Goal: Book appointment/travel/reservation

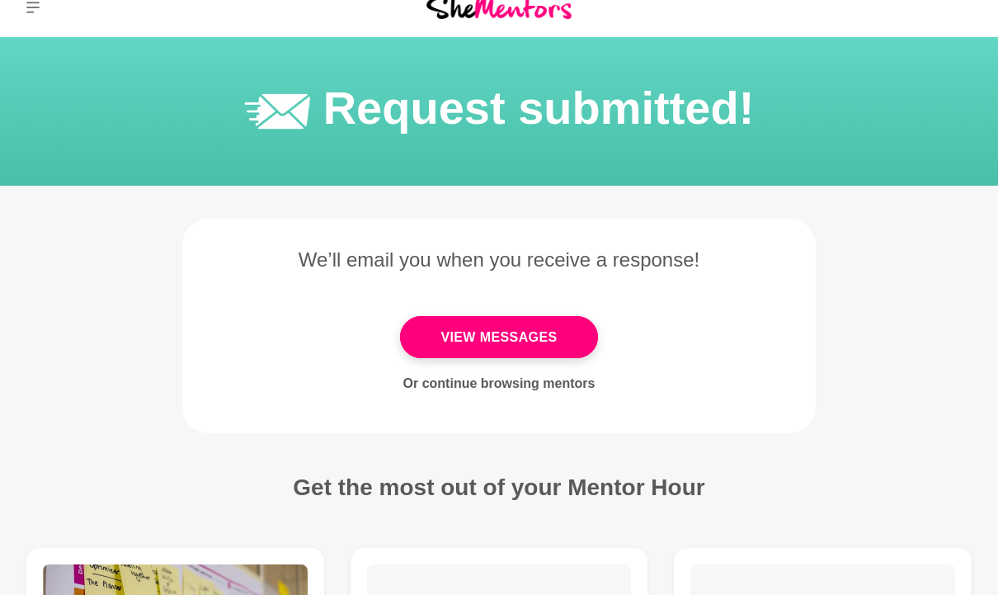
scroll to position [22, 0]
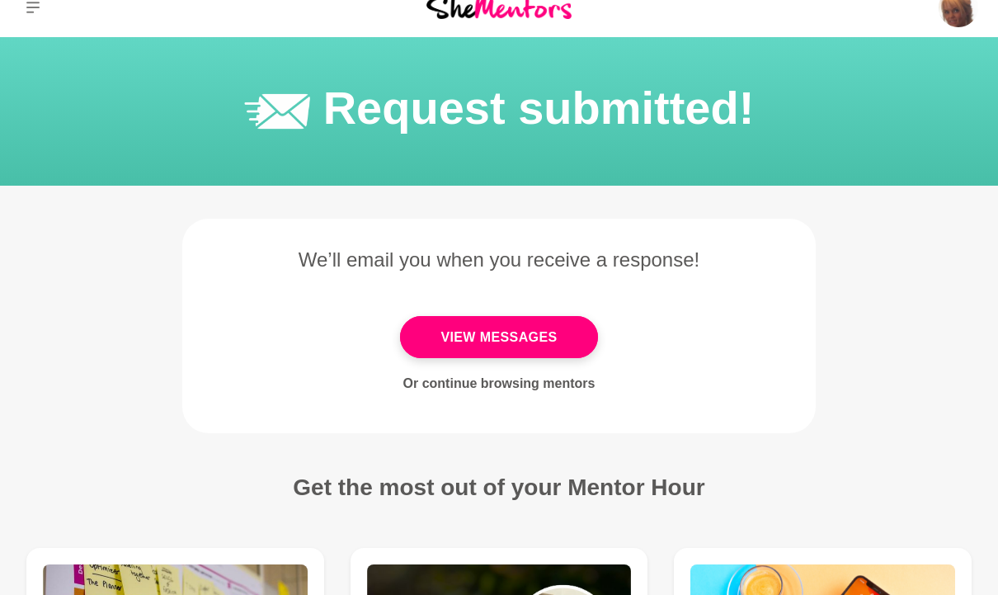
click at [525, 337] on link "View Messages" at bounding box center [498, 337] width 197 height 42
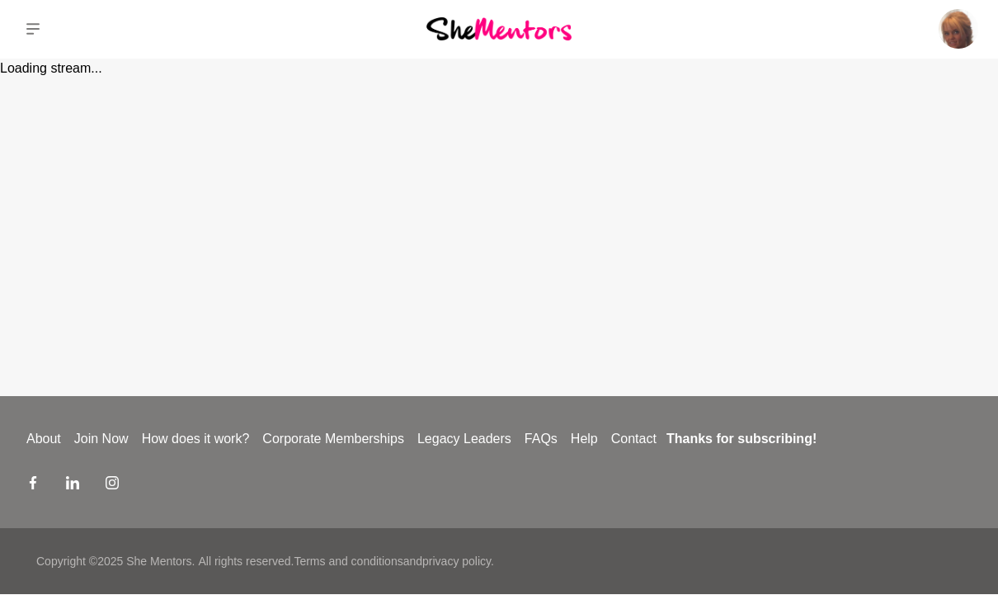
scroll to position [1, 0]
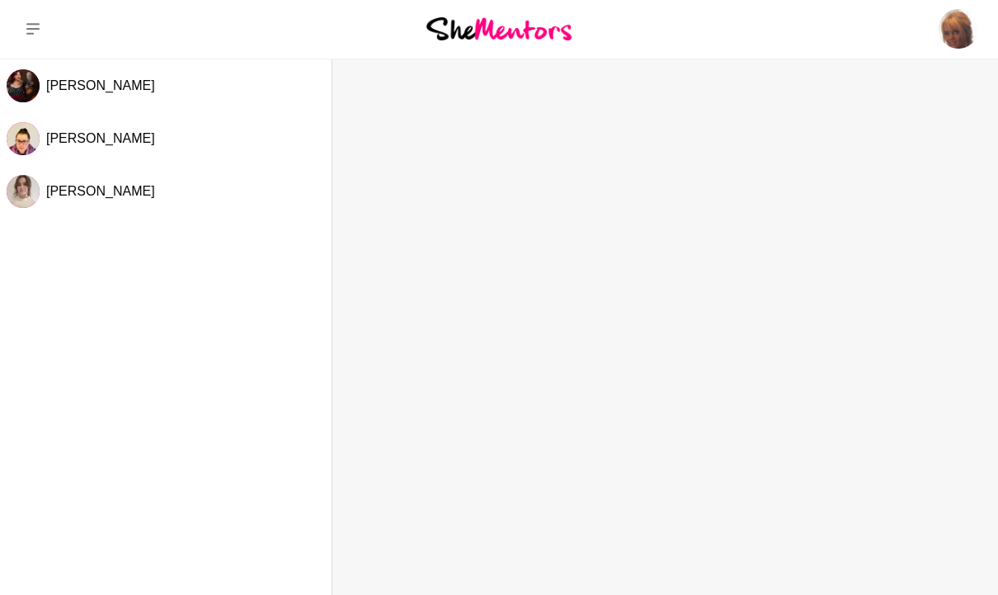
click at [74, 91] on span "[PERSON_NAME]" at bounding box center [100, 85] width 109 height 14
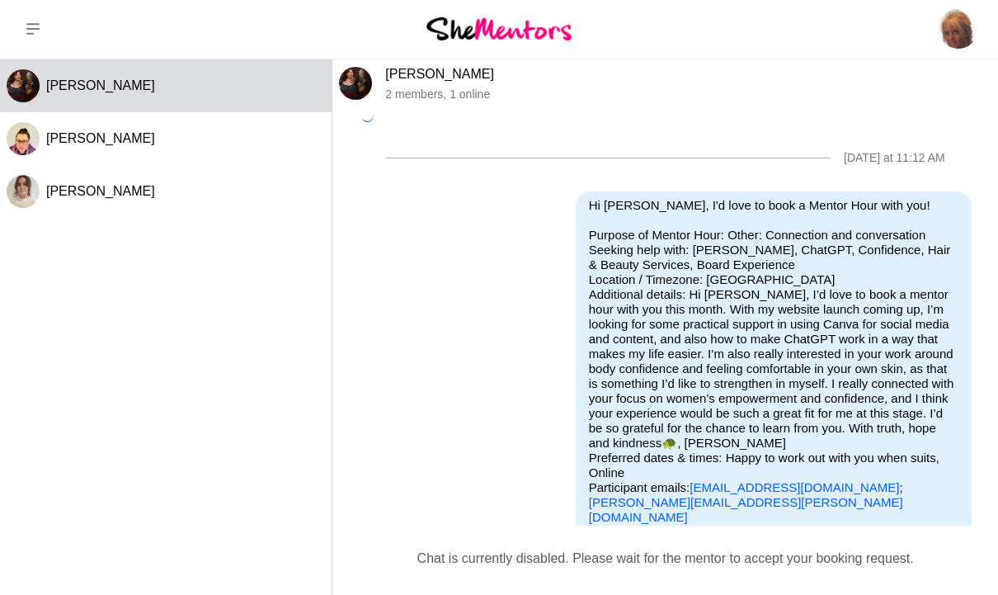
scroll to position [23, 0]
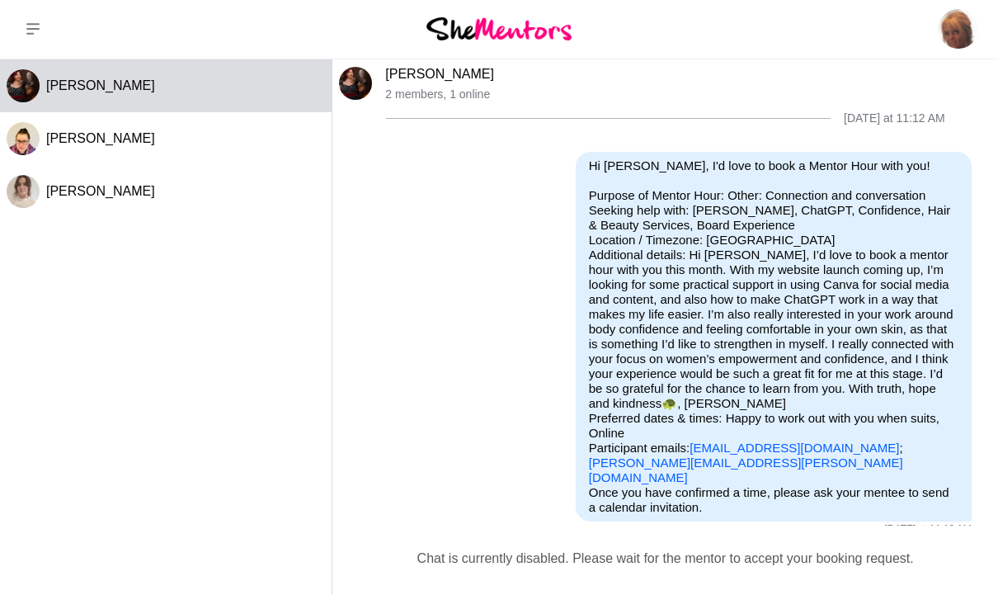
click at [35, 40] on button at bounding box center [33, 28] width 66 height 59
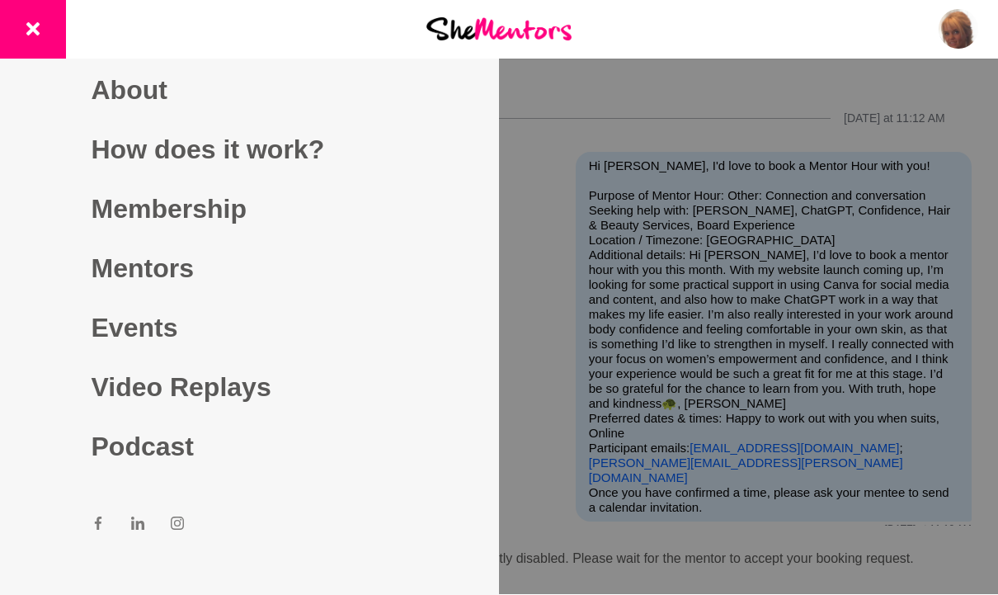
click at [111, 120] on link "About" at bounding box center [250, 89] width 317 height 59
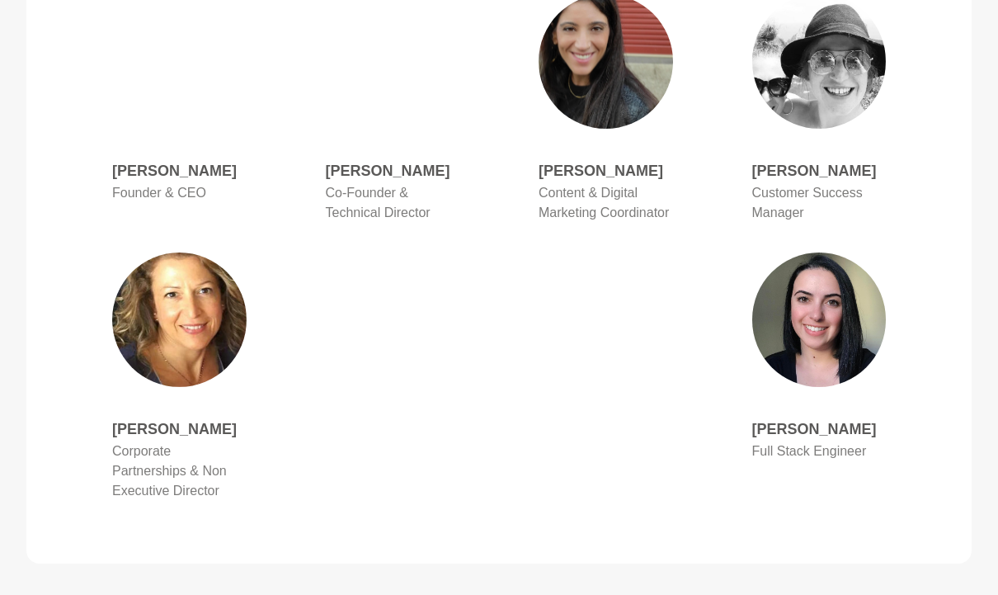
scroll to position [945, 0]
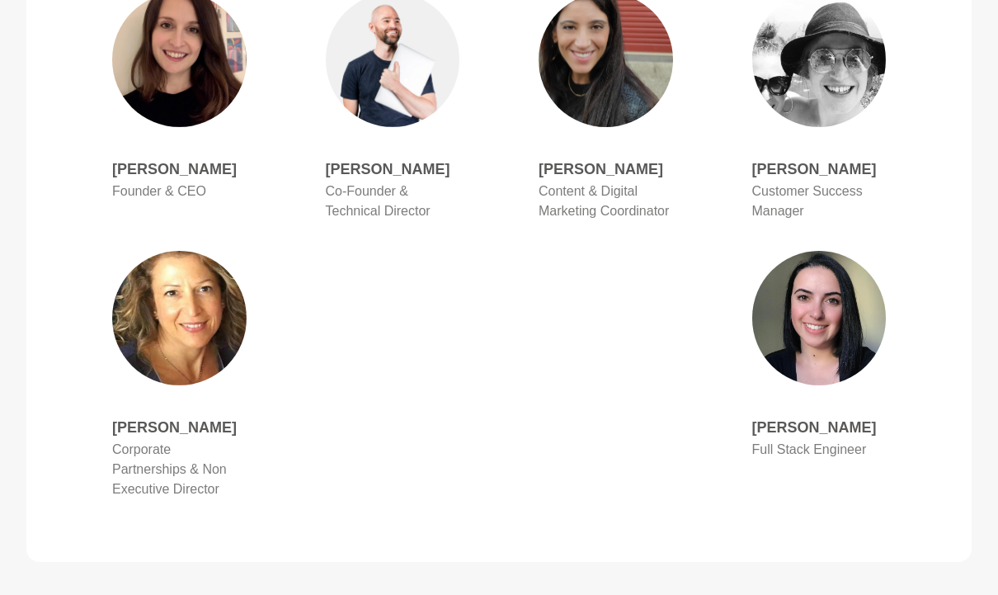
click at [159, 351] on img at bounding box center [179, 319] width 135 height 135
click at [165, 460] on p "Corporate Partnerships & Non Executive Director" at bounding box center [179, 470] width 135 height 59
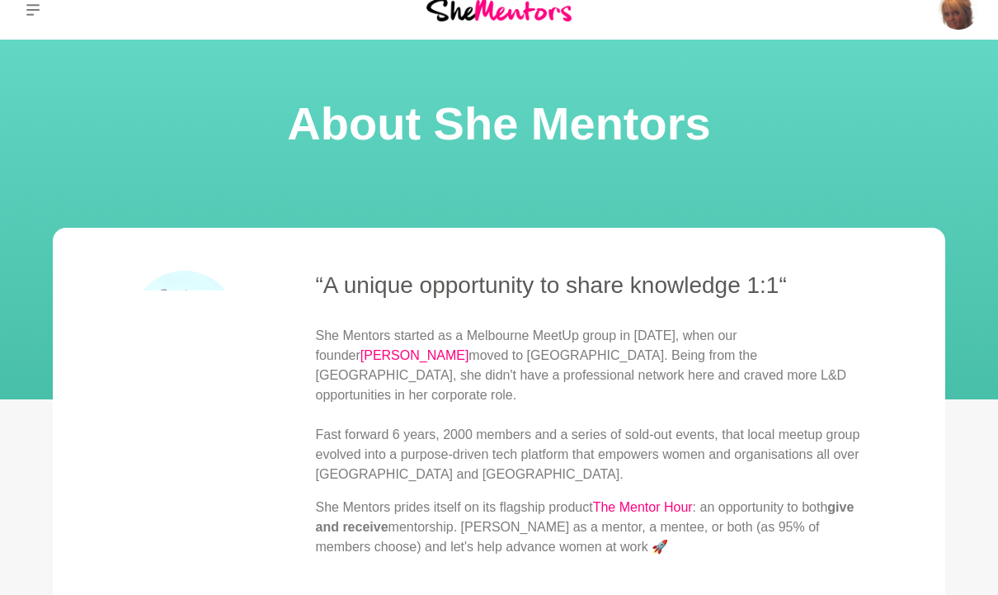
scroll to position [0, 0]
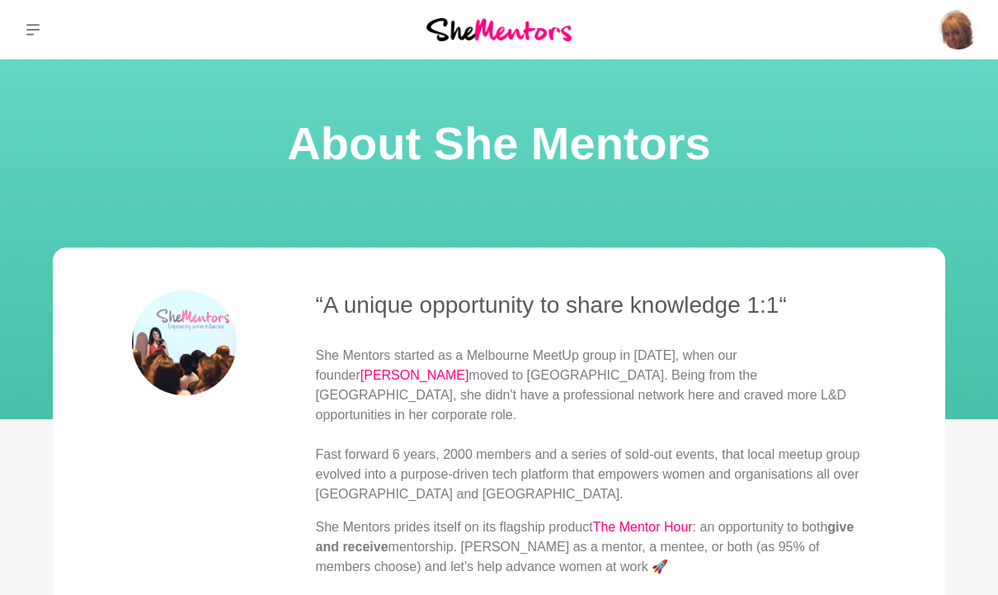
click at [33, 38] on button at bounding box center [33, 29] width 66 height 59
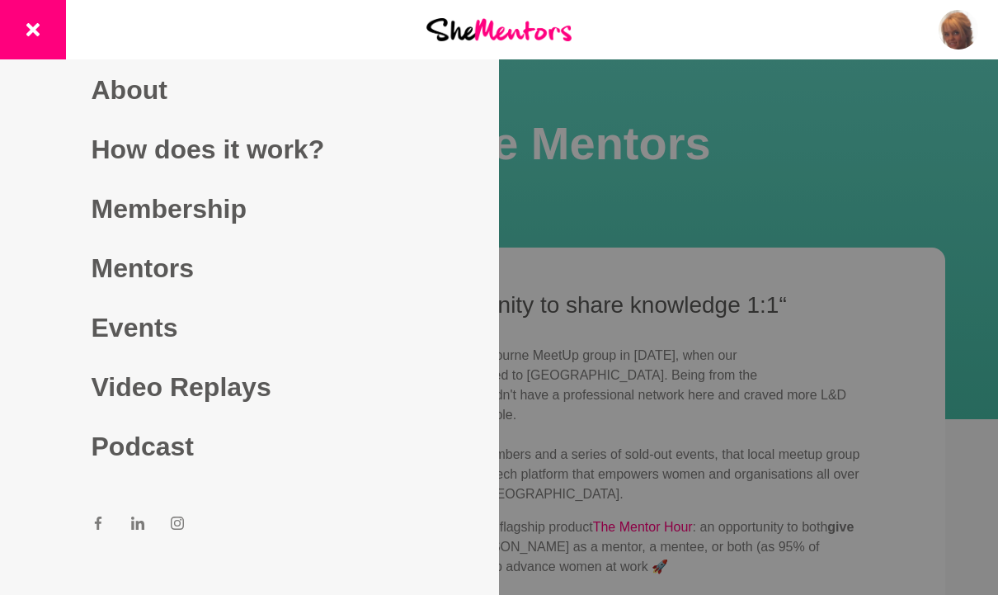
click at [124, 298] on link "Mentors" at bounding box center [250, 267] width 317 height 59
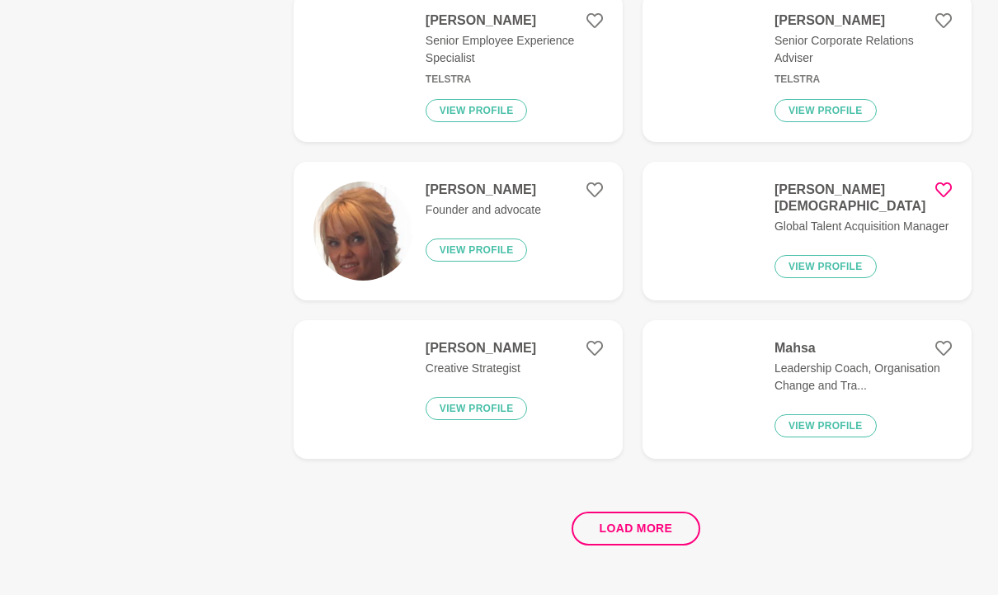
scroll to position [3066, 0]
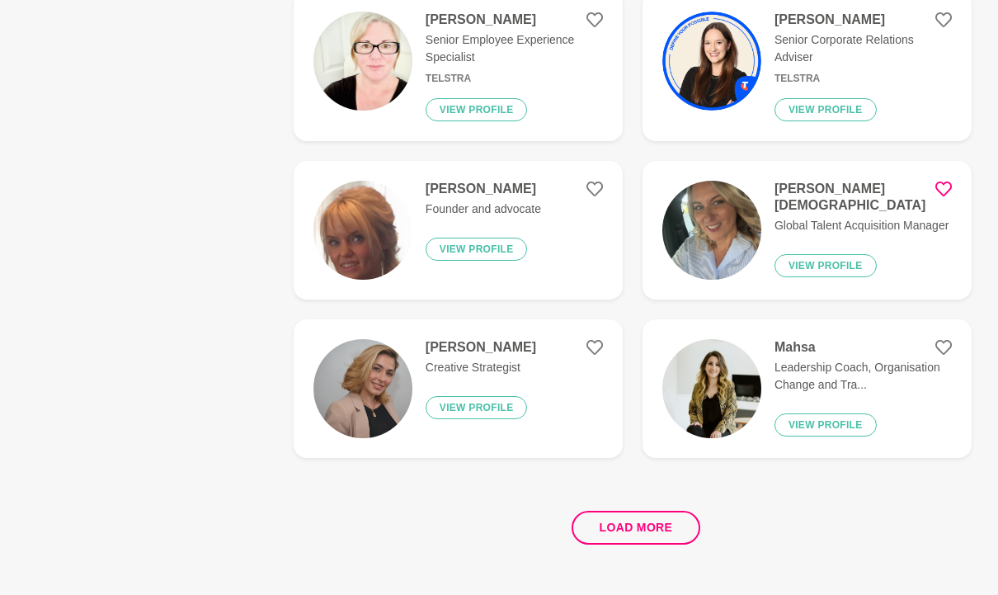
click at [445, 186] on h4 "[PERSON_NAME]" at bounding box center [484, 190] width 116 height 17
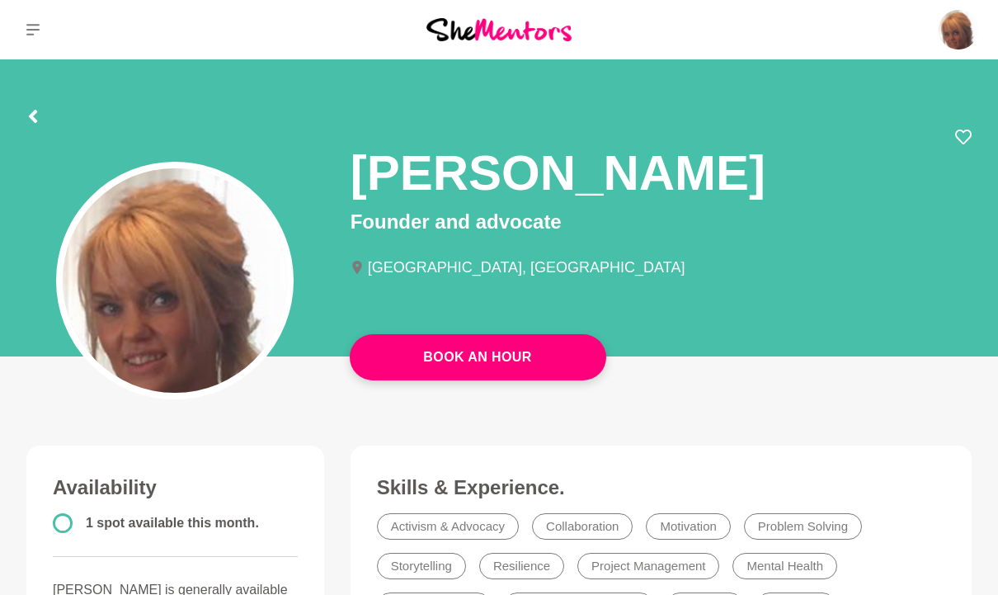
click at [0, 0] on p "Profile" at bounding box center [0, 0] width 0 height 0
click at [913, 111] on span "Edit profile" at bounding box center [914, 119] width 63 height 20
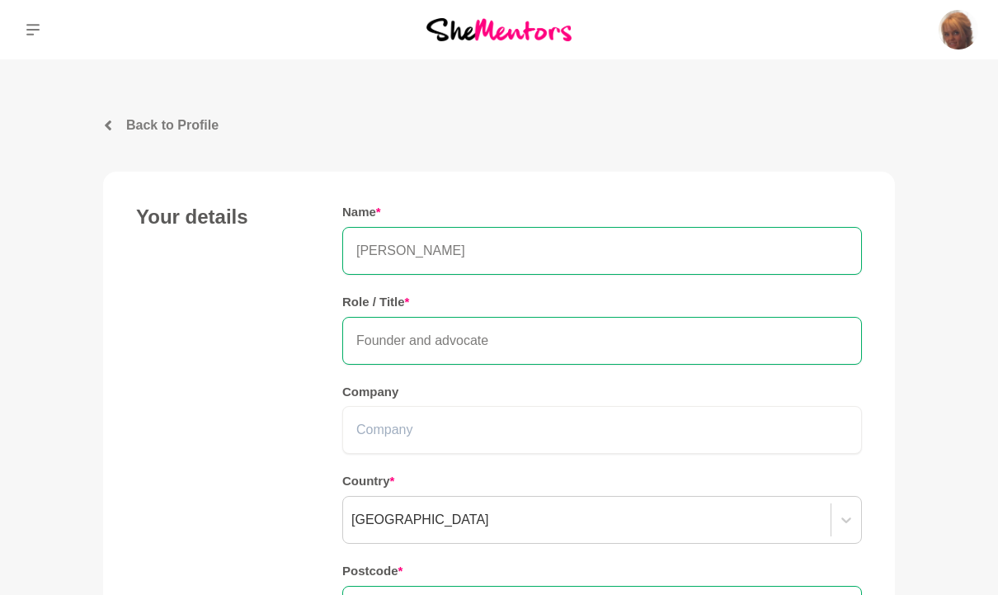
click at [522, 248] on input "[PERSON_NAME]" at bounding box center [602, 251] width 520 height 48
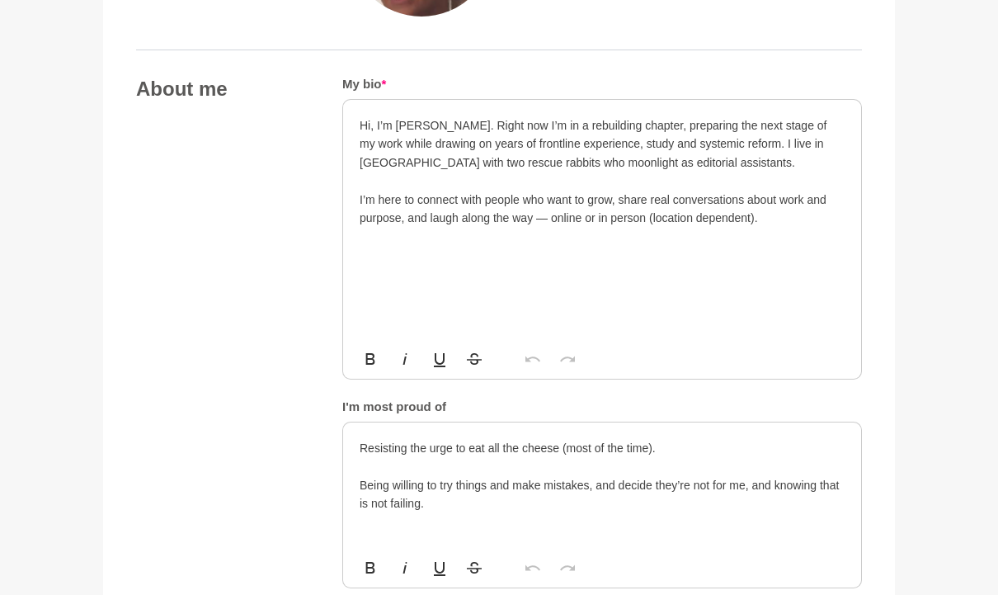
scroll to position [848, 0]
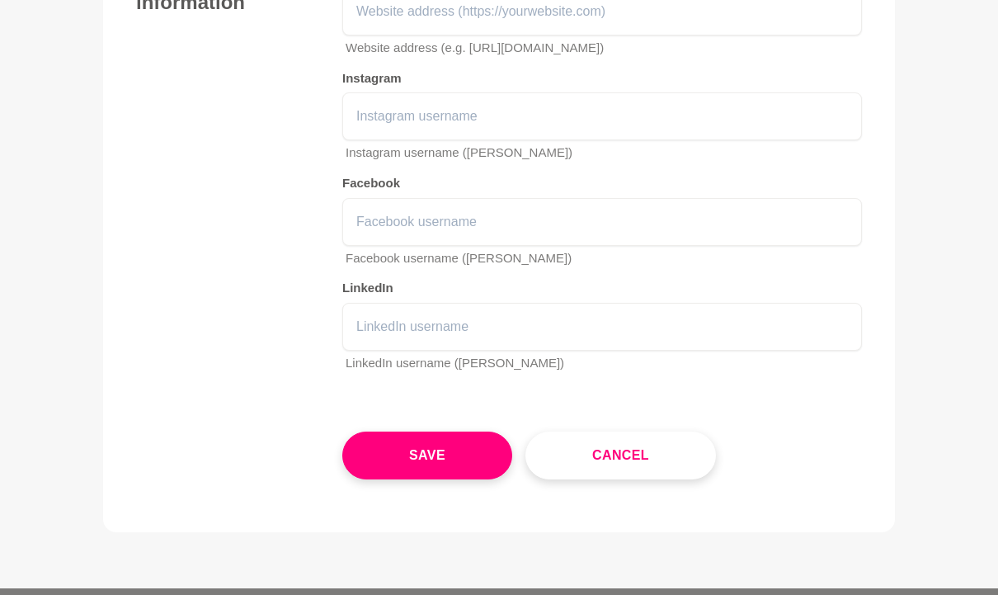
type input "[PERSON_NAME]"
click at [437, 439] on button "Save" at bounding box center [427, 456] width 170 height 48
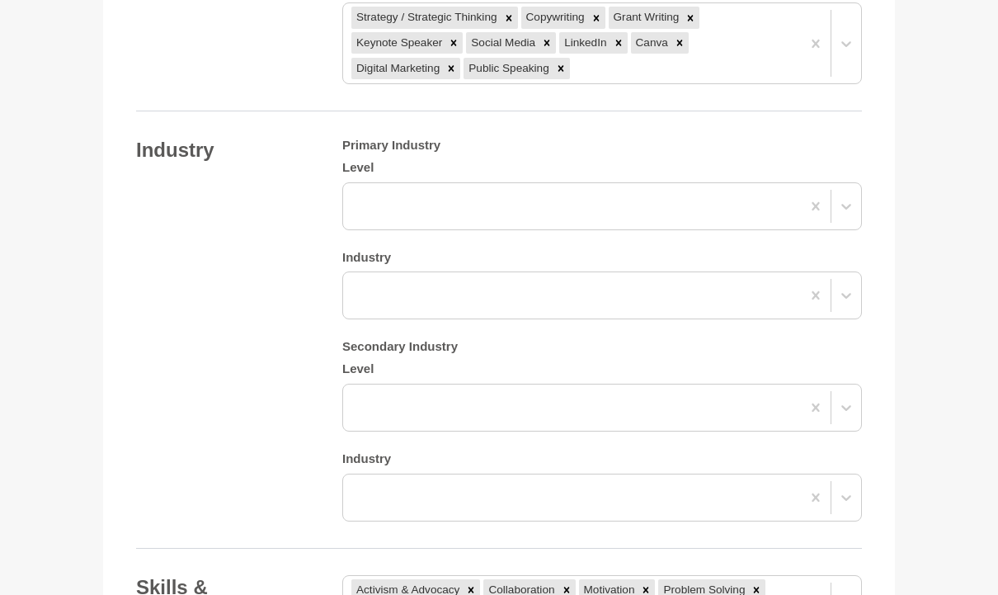
scroll to position [1248, 0]
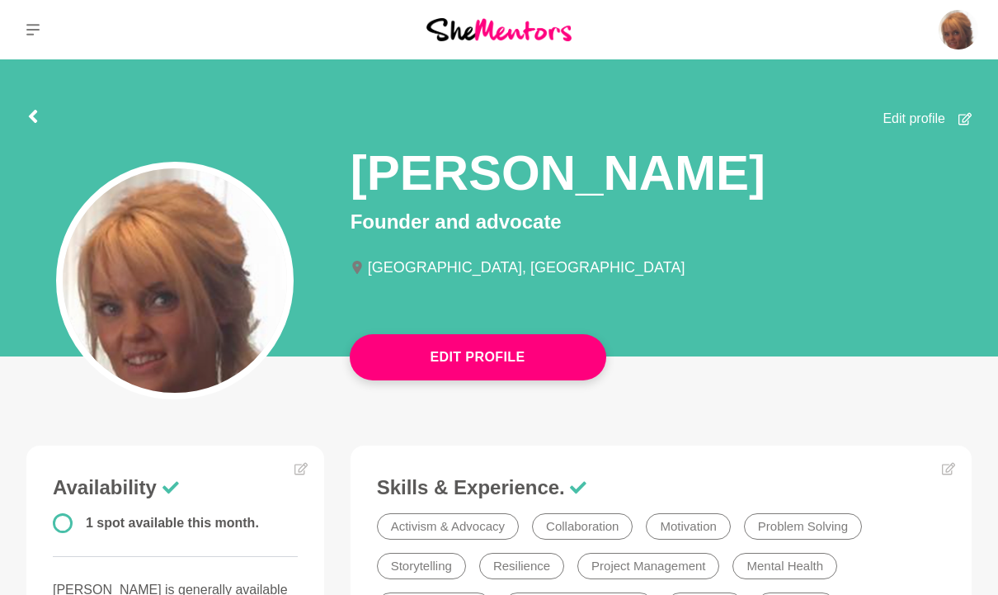
scroll to position [1138, 0]
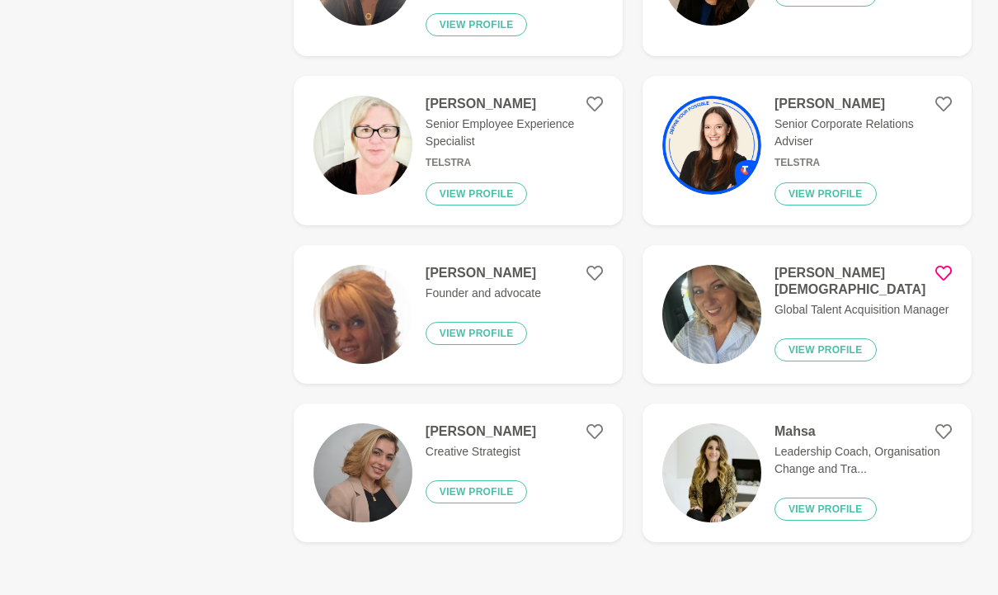
scroll to position [2958, 0]
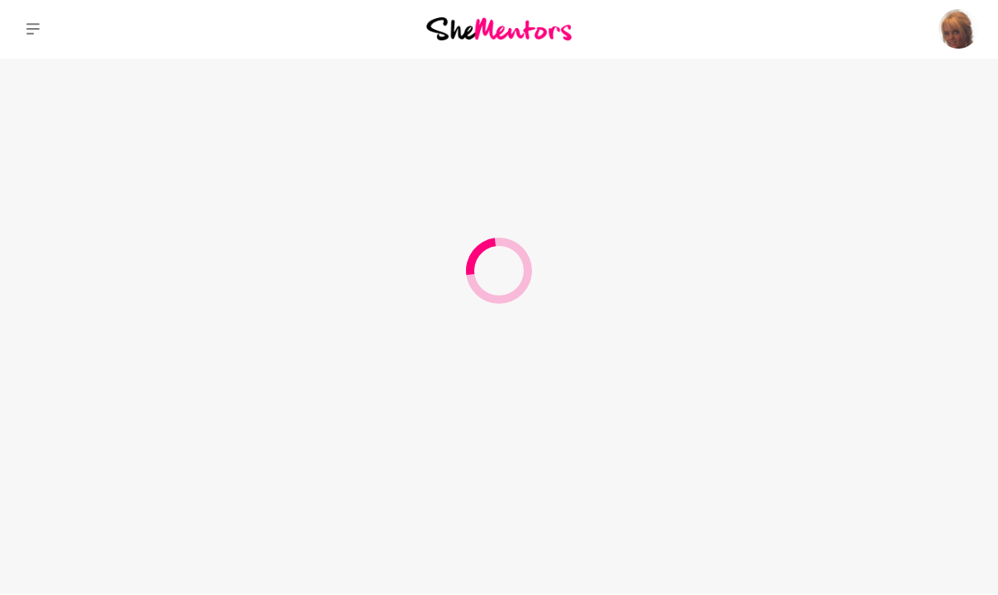
scroll to position [1, 0]
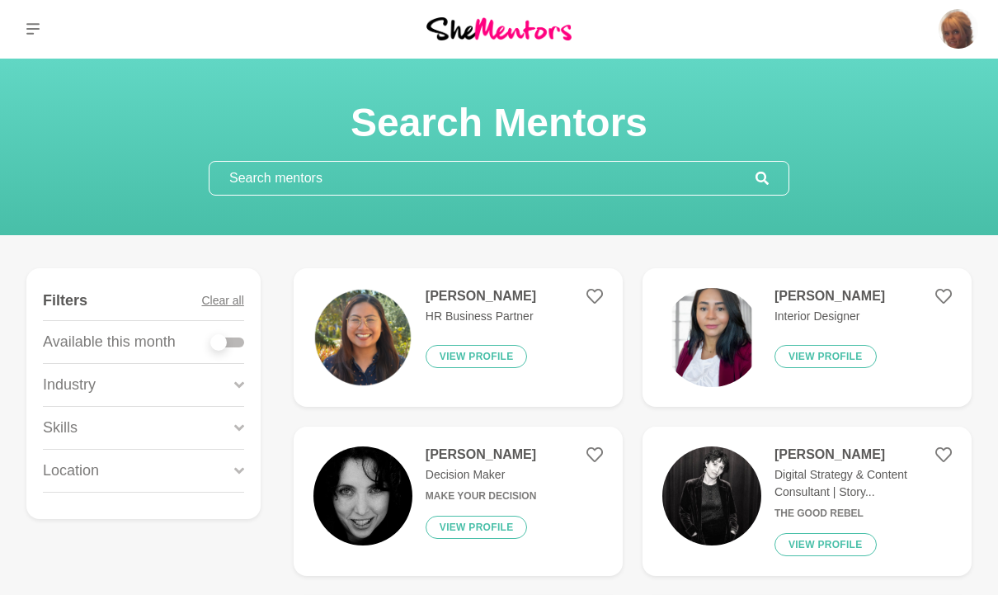
click at [592, 183] on input "text" at bounding box center [483, 178] width 546 height 33
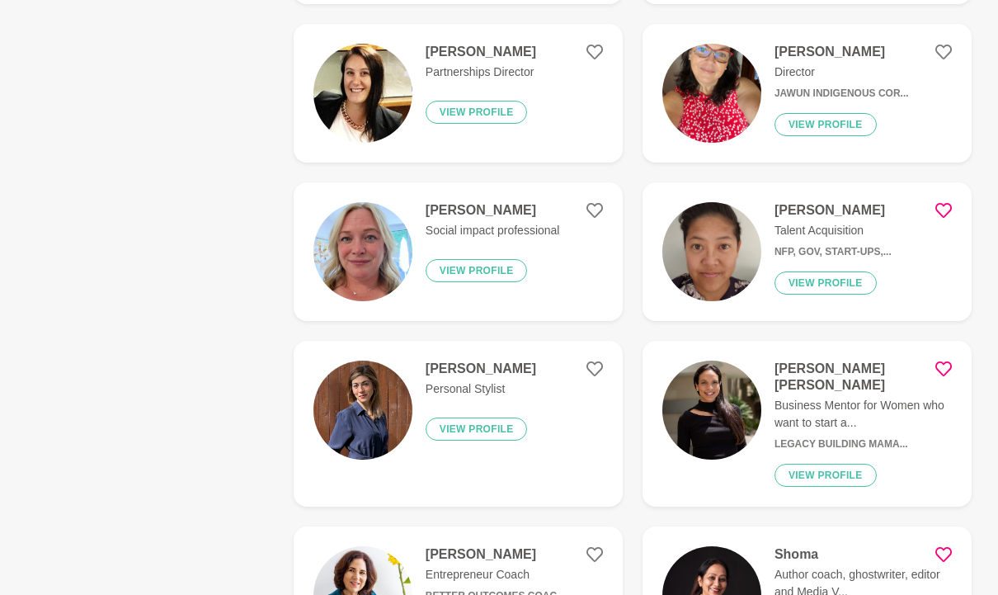
scroll to position [732, 0]
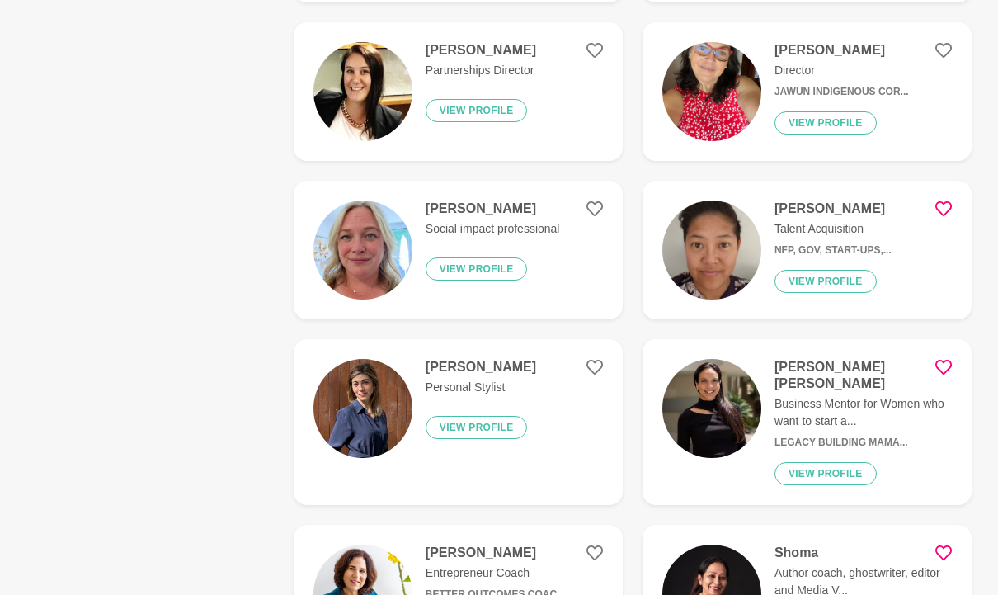
type input "Partnerships"
click at [804, 232] on p "Talent Acquisition" at bounding box center [833, 229] width 117 height 17
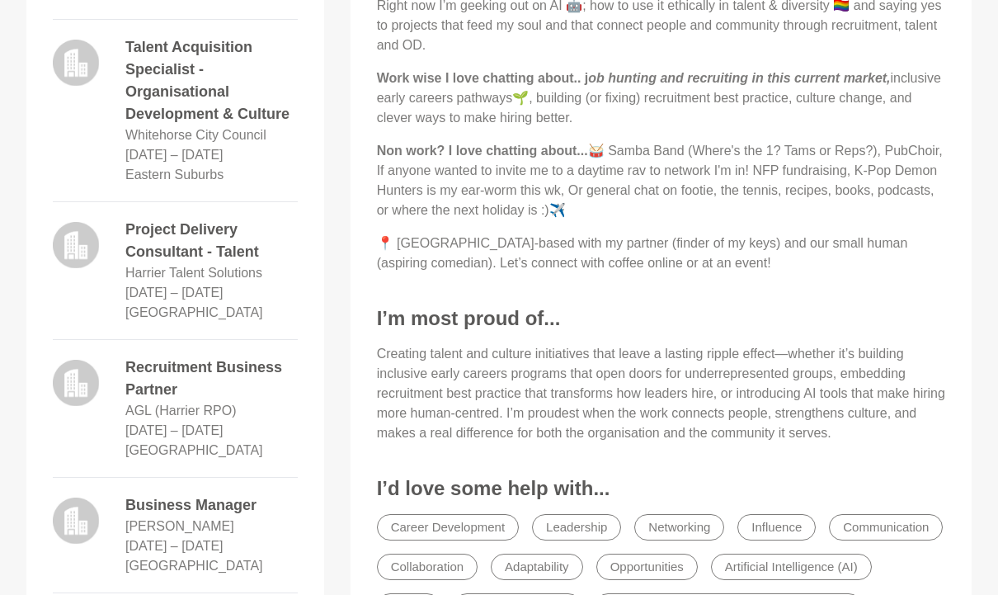
scroll to position [896, 0]
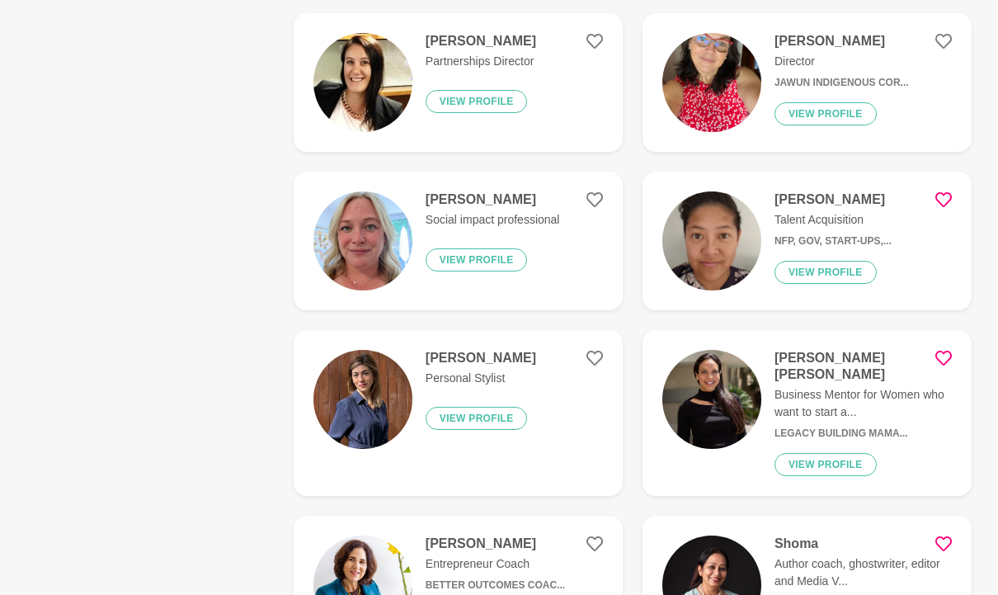
scroll to position [741, 0]
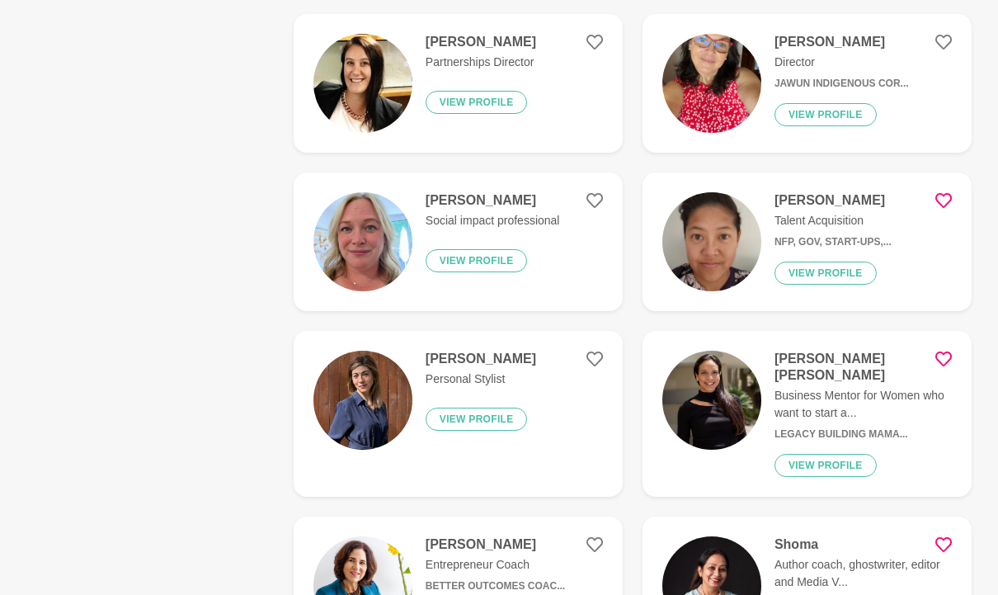
click at [409, 227] on img at bounding box center [363, 241] width 99 height 99
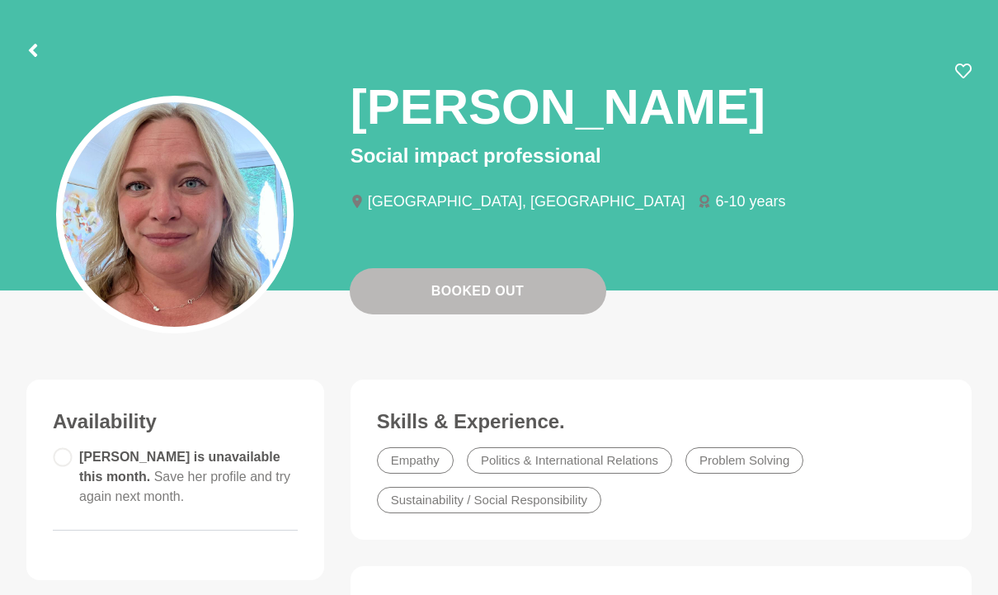
scroll to position [64, 0]
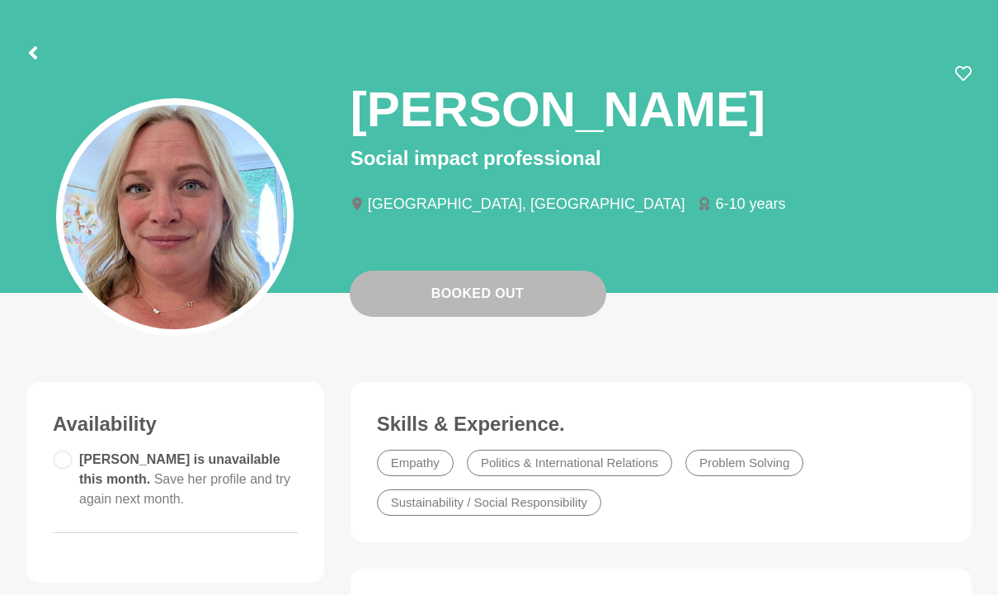
click at [960, 71] on icon at bounding box center [964, 73] width 17 height 17
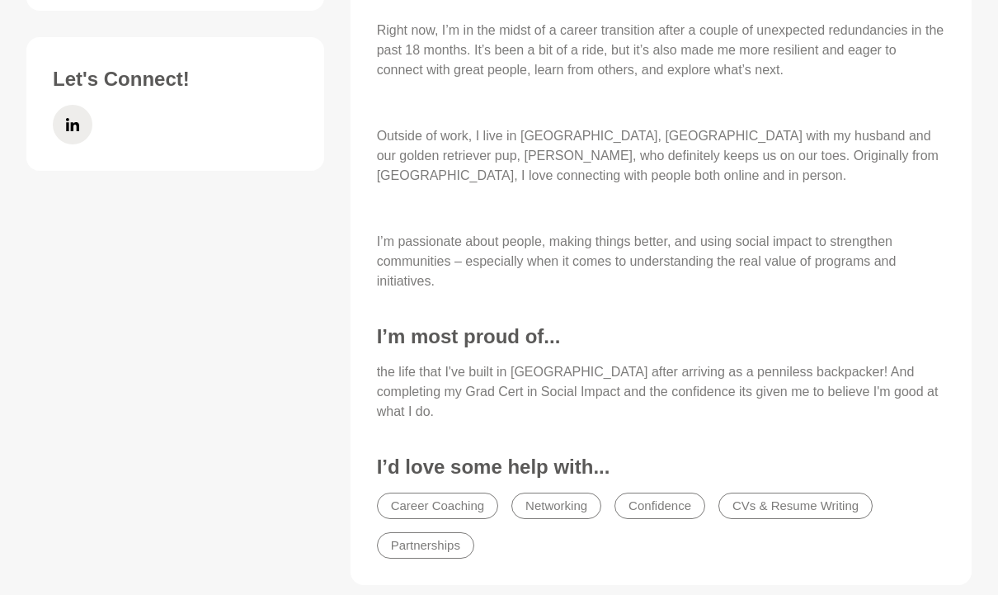
scroll to position [786, 0]
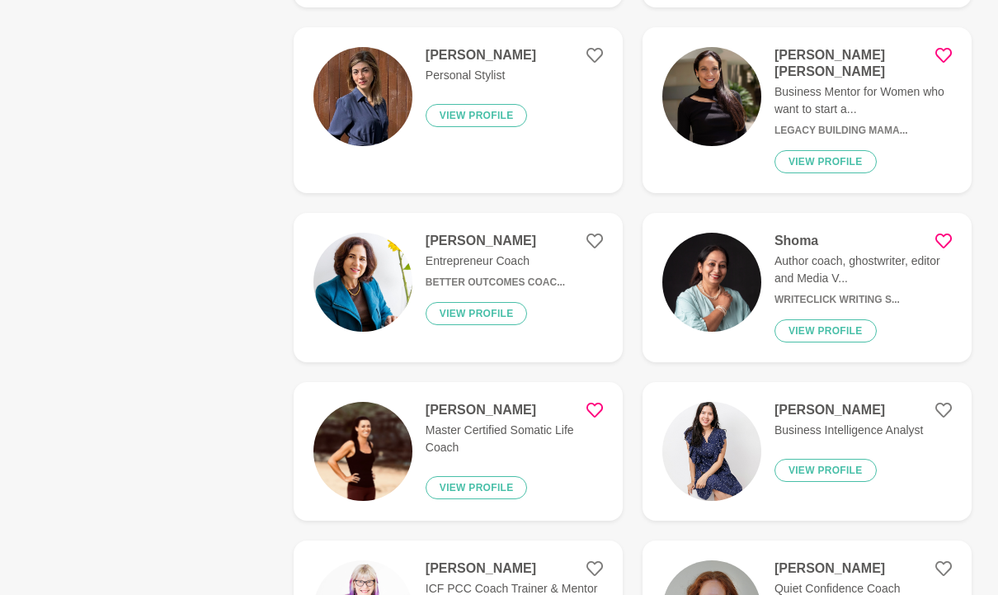
scroll to position [1045, 0]
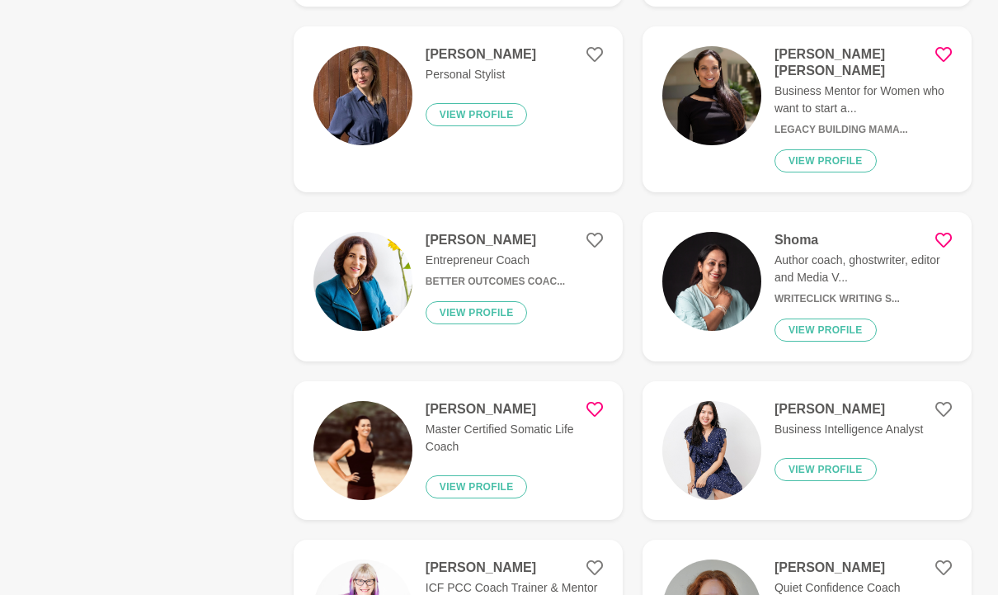
click at [342, 433] on img at bounding box center [363, 451] width 99 height 99
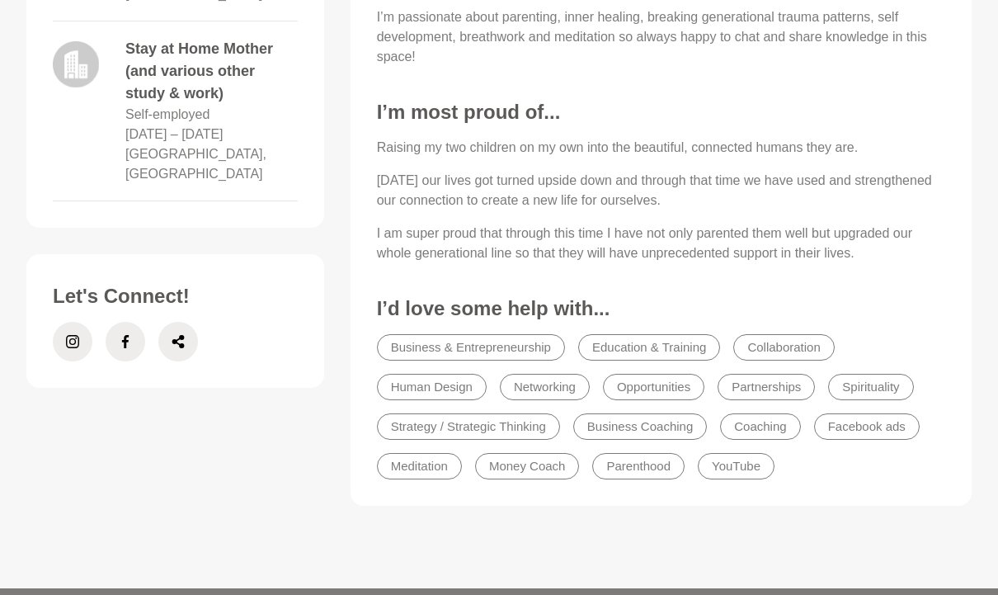
scroll to position [975, 0]
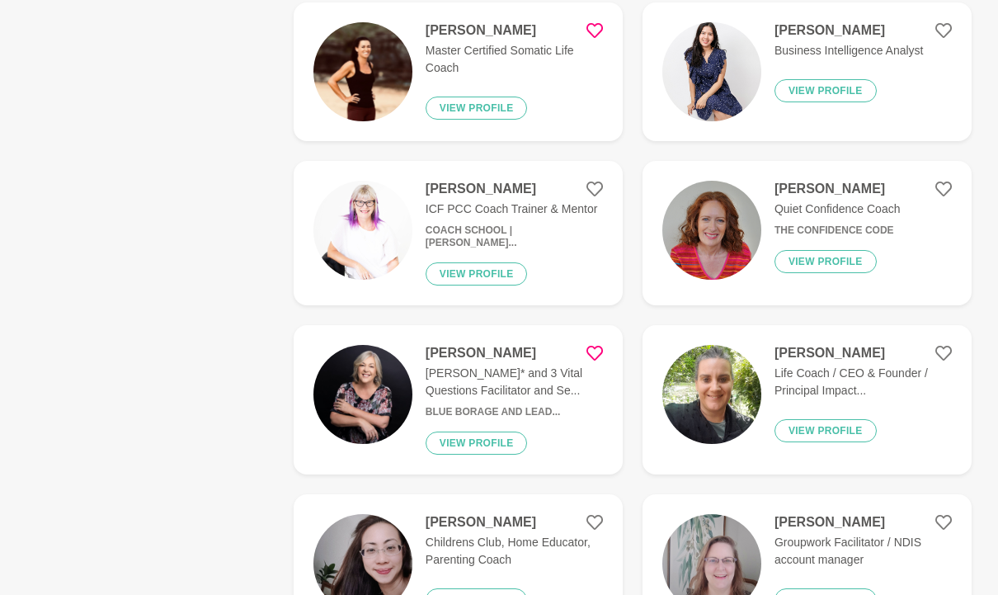
scroll to position [1446, 0]
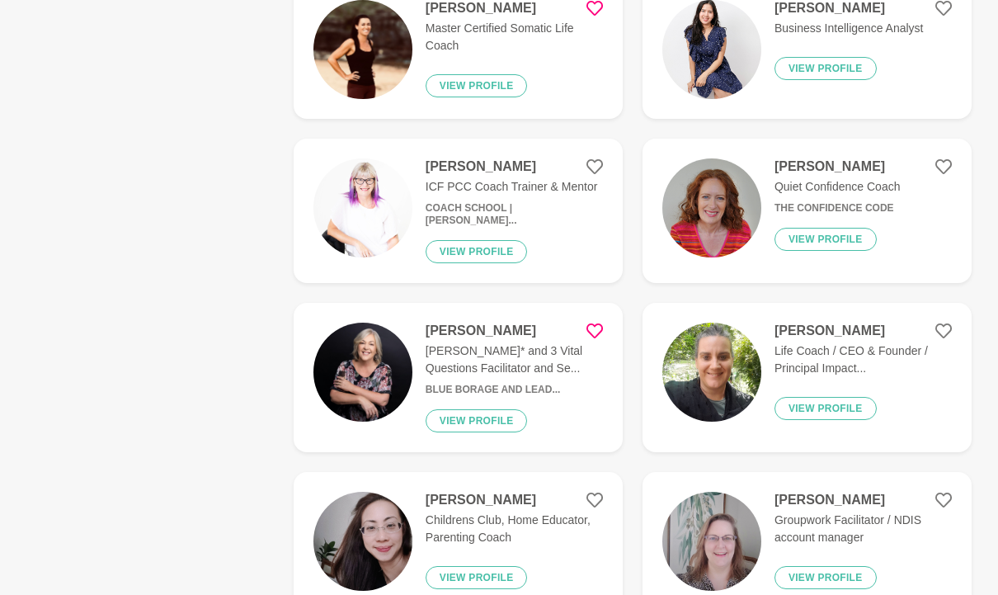
click at [359, 355] on img at bounding box center [363, 372] width 99 height 99
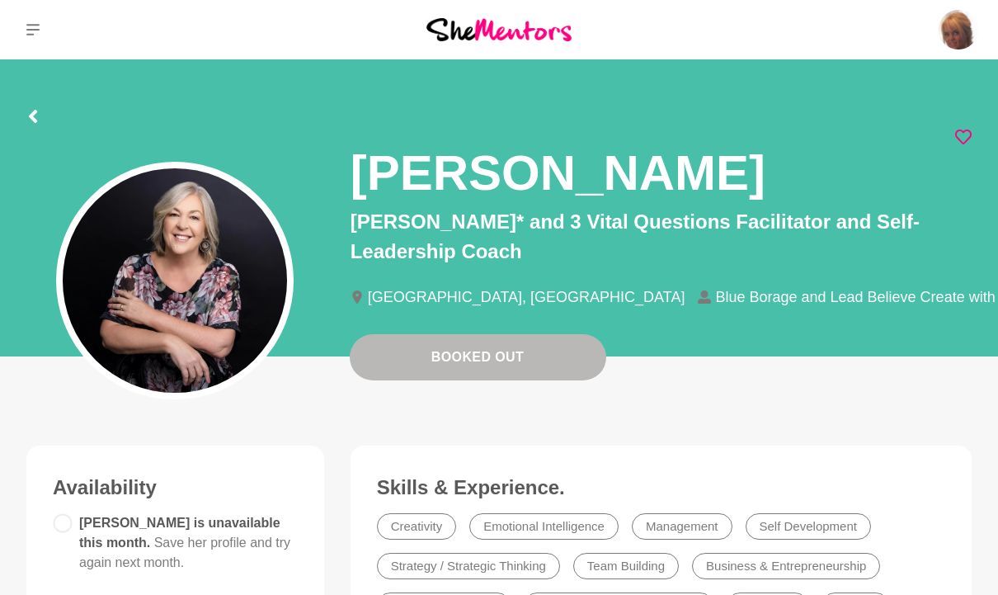
click at [38, 110] on icon at bounding box center [32, 116] width 13 height 13
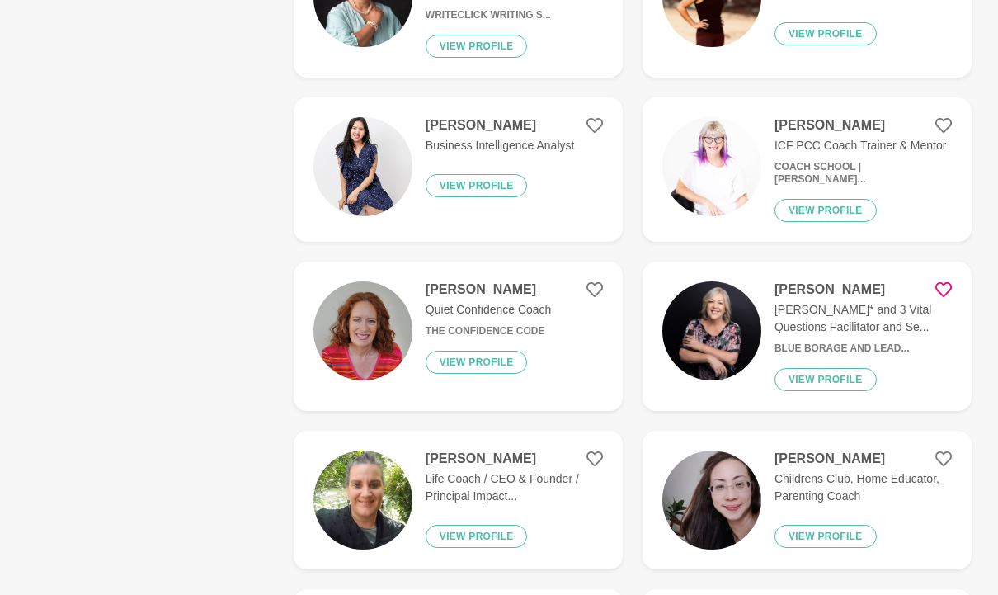
scroll to position [1315, 0]
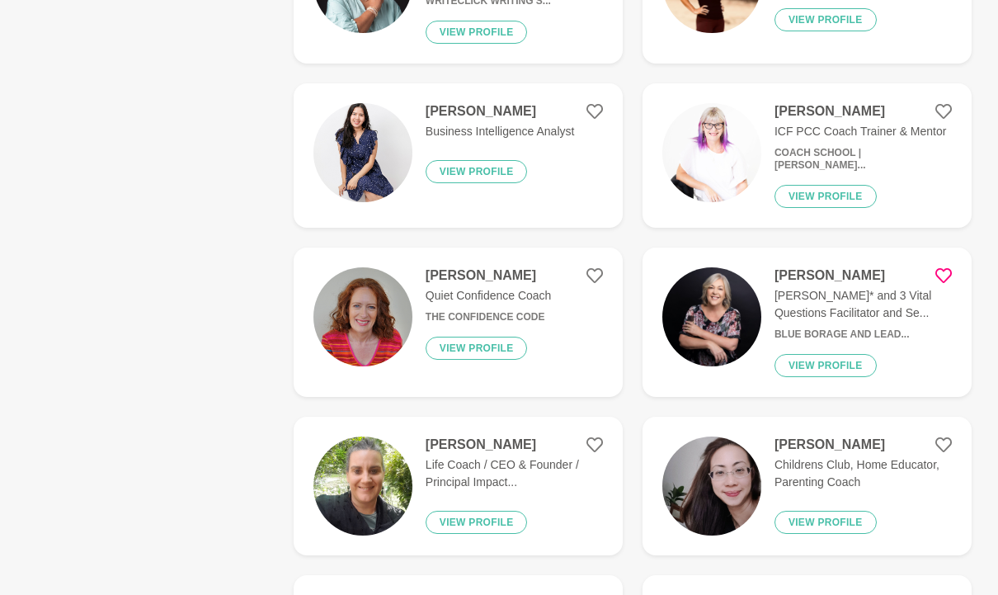
click at [371, 298] on img at bounding box center [363, 317] width 99 height 99
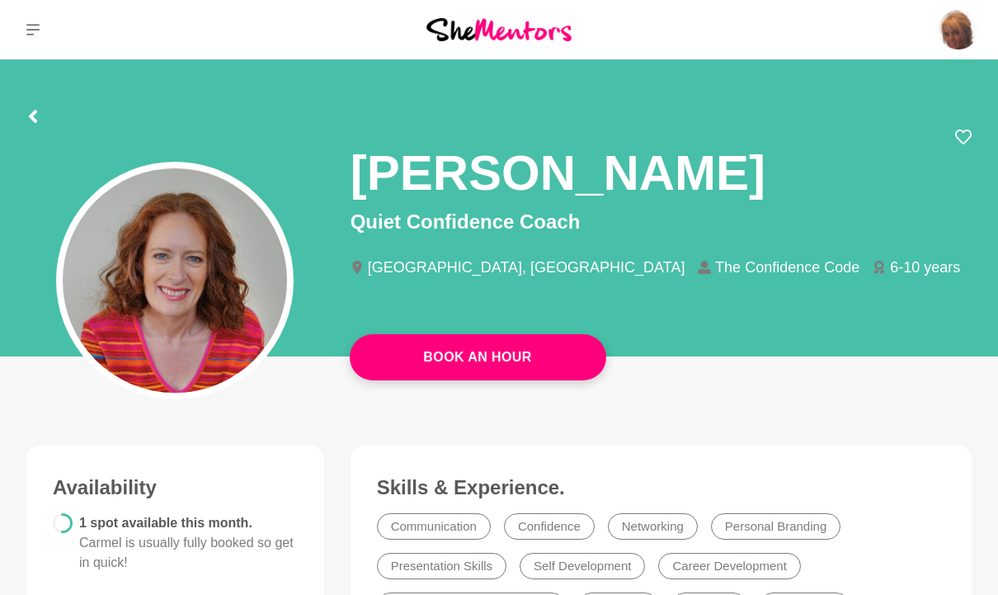
click at [970, 132] on icon at bounding box center [964, 137] width 17 height 15
click at [520, 348] on button "Book An Hour" at bounding box center [478, 357] width 257 height 46
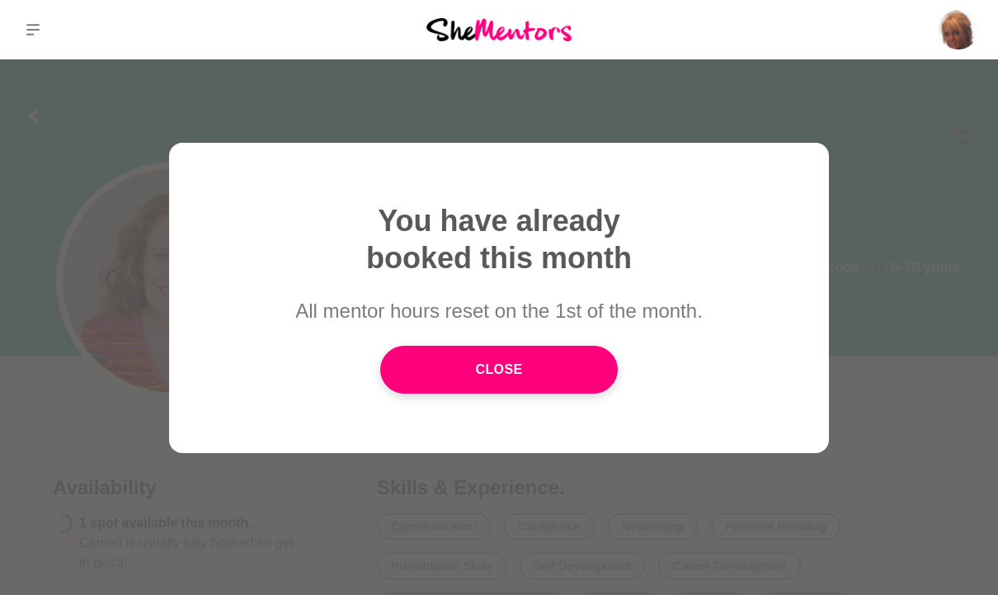
click at [463, 386] on link "Close" at bounding box center [499, 370] width 238 height 48
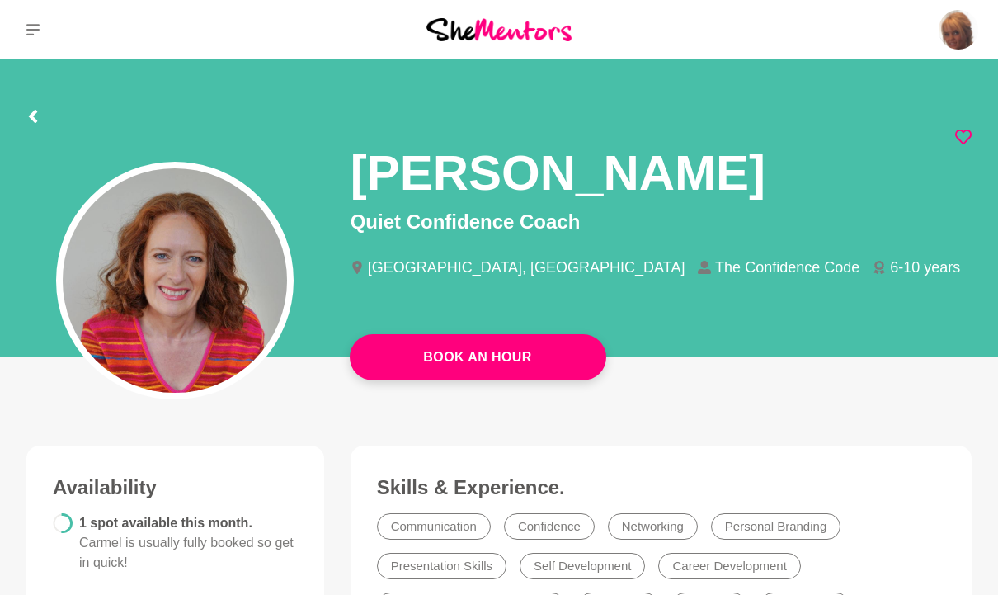
scroll to position [821, 0]
